Goal: Task Accomplishment & Management: Use online tool/utility

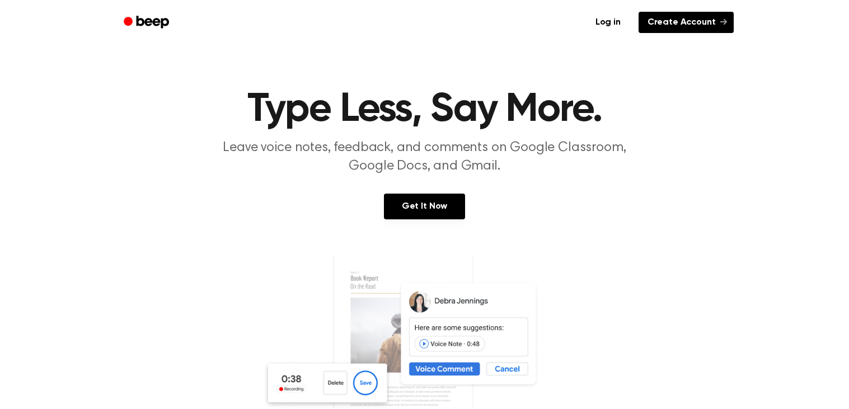
click at [662, 21] on link "Create Account" at bounding box center [686, 22] width 95 height 21
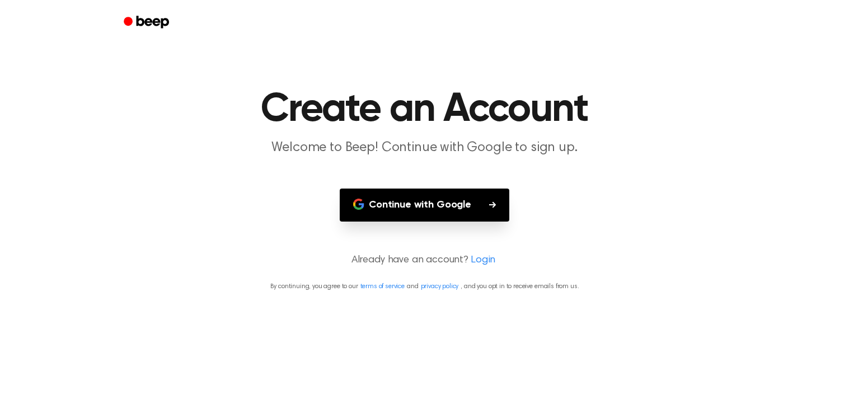
click at [443, 209] on button "Continue with Google" at bounding box center [425, 205] width 170 height 33
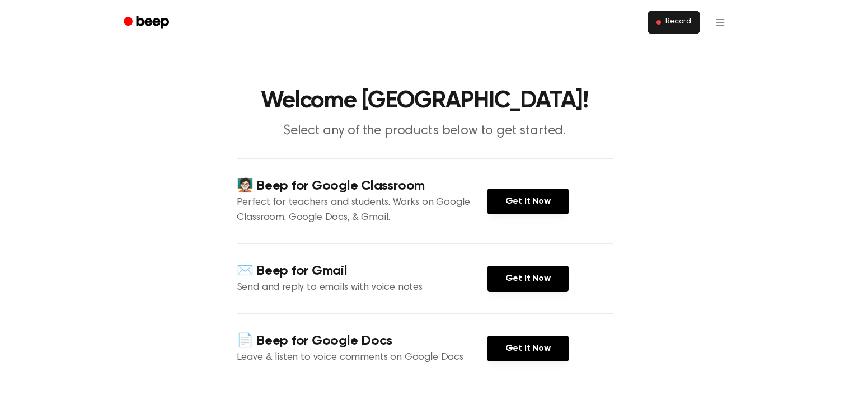
click at [679, 30] on button "Record" at bounding box center [674, 23] width 52 height 24
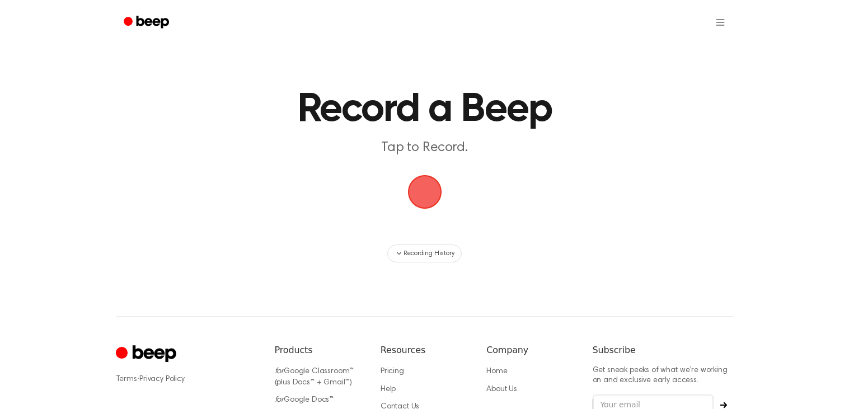
click at [437, 188] on span "button" at bounding box center [424, 191] width 31 height 31
click at [427, 190] on span "button" at bounding box center [424, 191] width 31 height 31
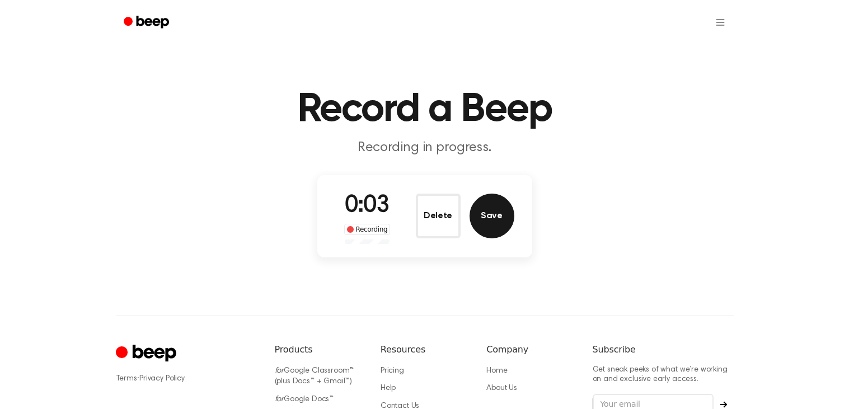
click at [496, 210] on button "Save" at bounding box center [492, 216] width 45 height 45
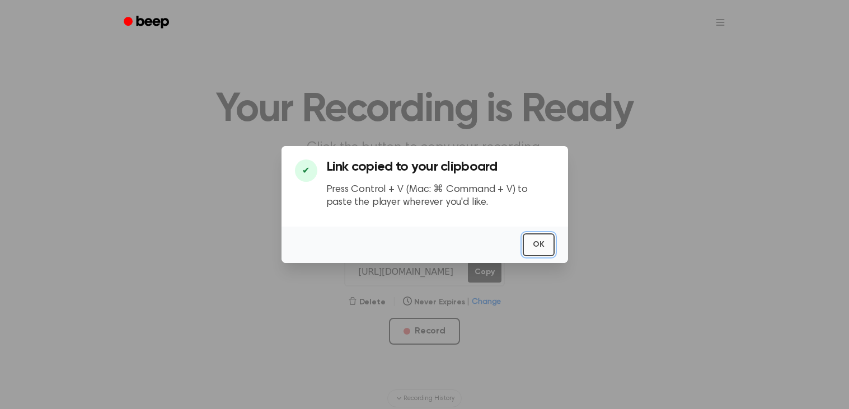
click at [545, 250] on button "OK" at bounding box center [539, 245] width 32 height 23
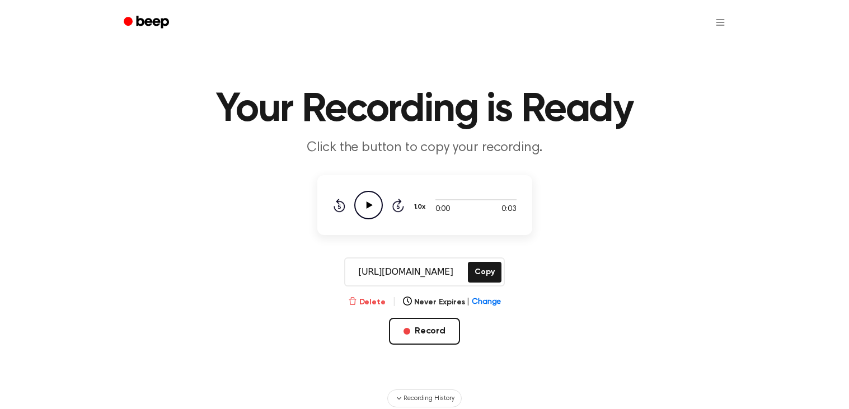
click at [380, 302] on button "Delete" at bounding box center [367, 303] width 38 height 12
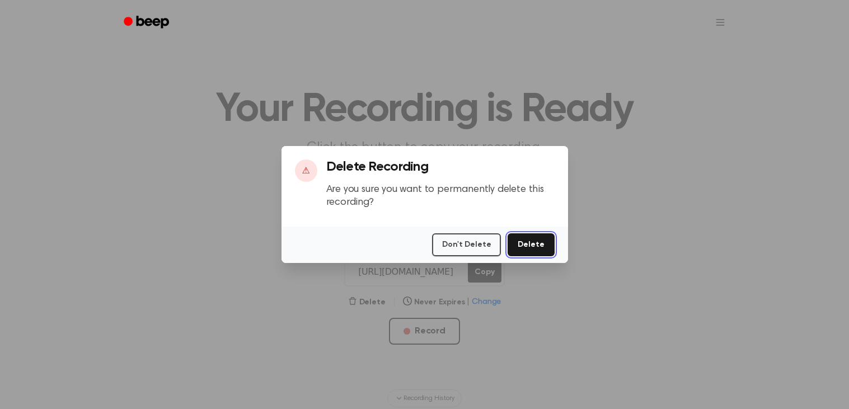
click at [518, 249] on button "Delete" at bounding box center [531, 245] width 46 height 23
